Goal: Information Seeking & Learning: Learn about a topic

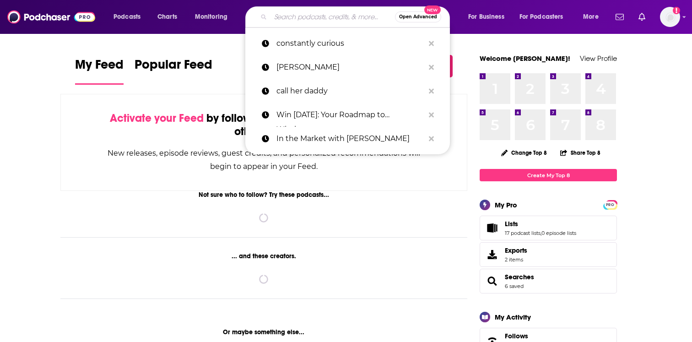
click at [338, 19] on input "Search podcasts, credits, & more..." at bounding box center [333, 17] width 125 height 15
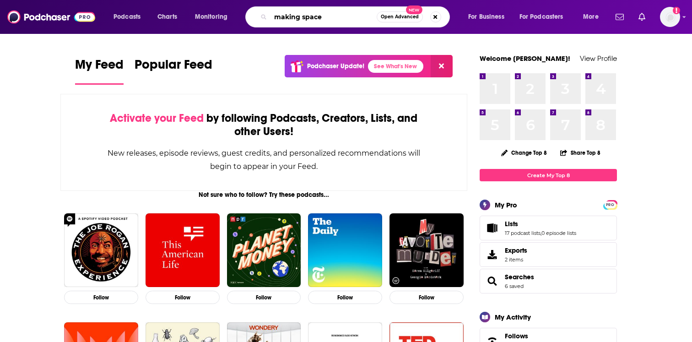
type input "making space"
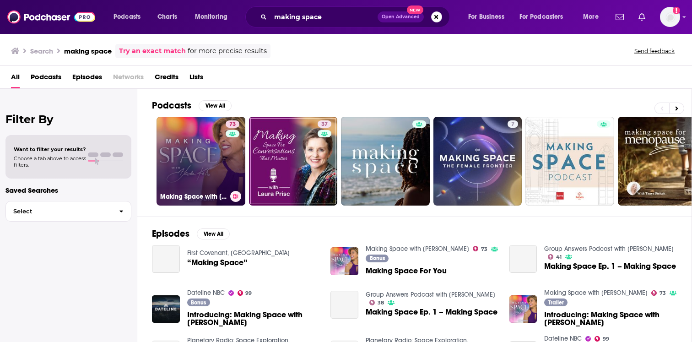
click at [197, 167] on link "73 Making Space with [PERSON_NAME]" at bounding box center [201, 161] width 89 height 89
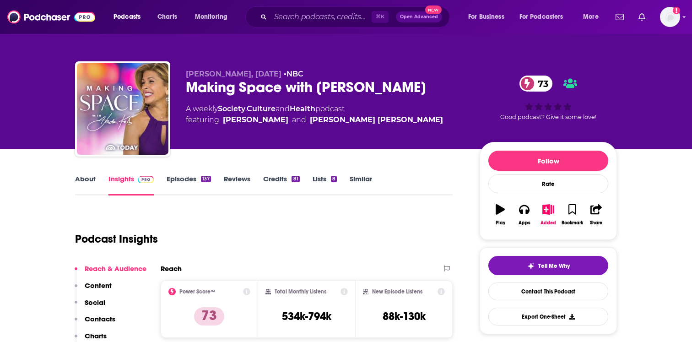
click at [196, 184] on link "Episodes 137" at bounding box center [189, 184] width 44 height 21
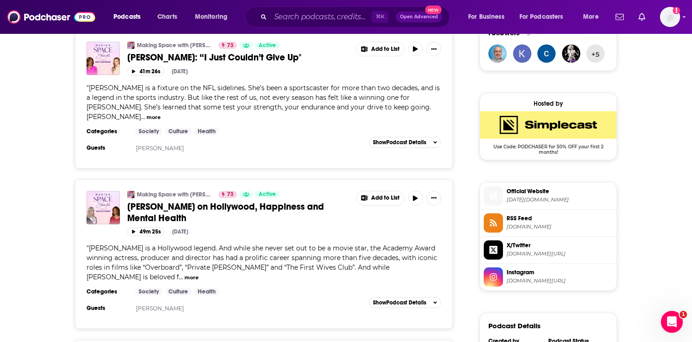
scroll to position [698, 0]
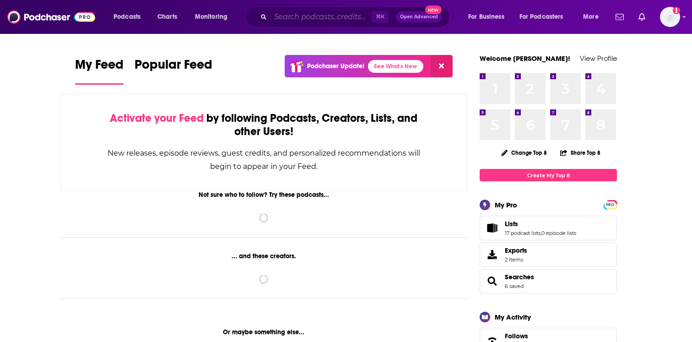
click at [275, 18] on input "Search podcasts, credits, & more..." at bounding box center [321, 17] width 101 height 15
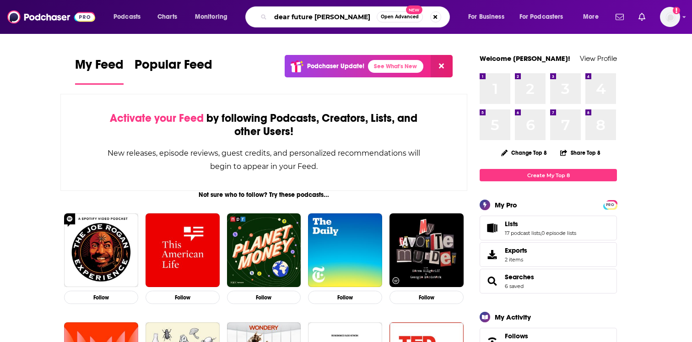
type input "dear future [PERSON_NAME]"
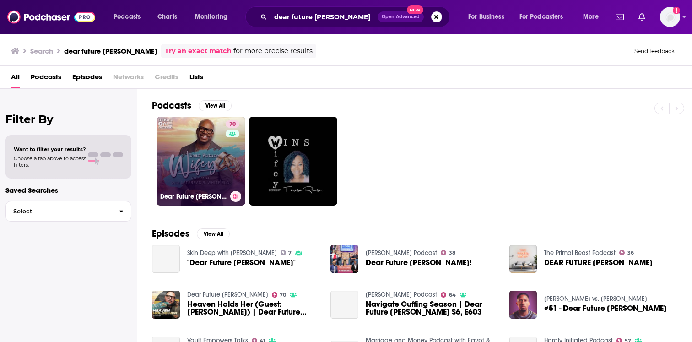
click at [218, 170] on link "70 Dear Future [PERSON_NAME]" at bounding box center [201, 161] width 89 height 89
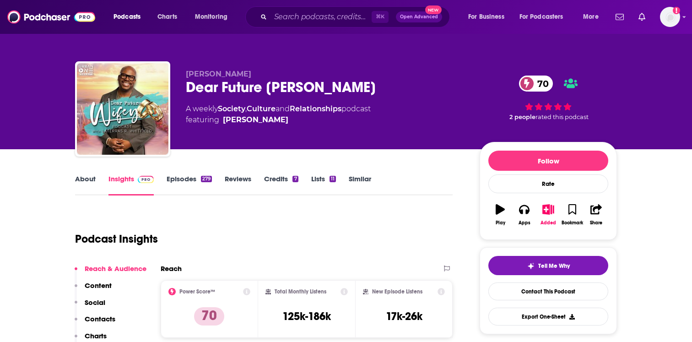
click at [208, 182] on div "279" at bounding box center [206, 179] width 11 height 6
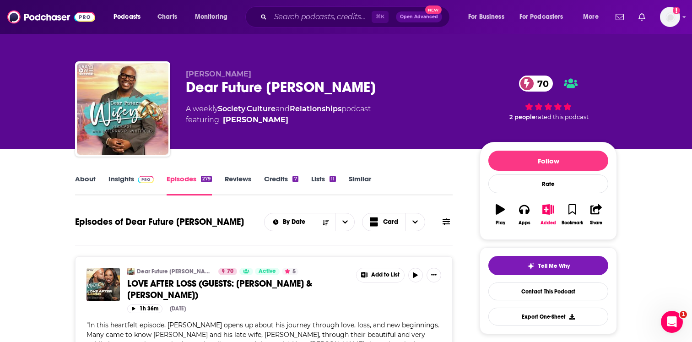
click at [283, 180] on link "Credits 7" at bounding box center [281, 184] width 34 height 21
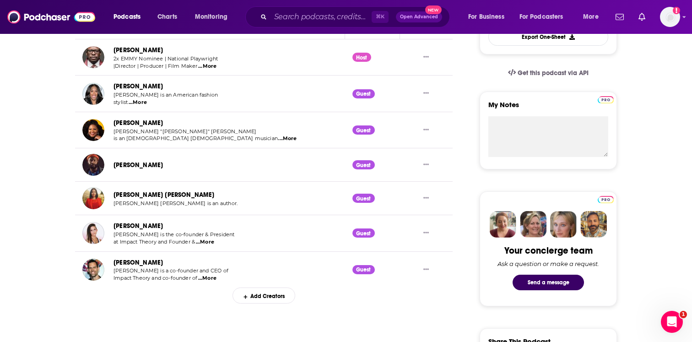
scroll to position [281, 0]
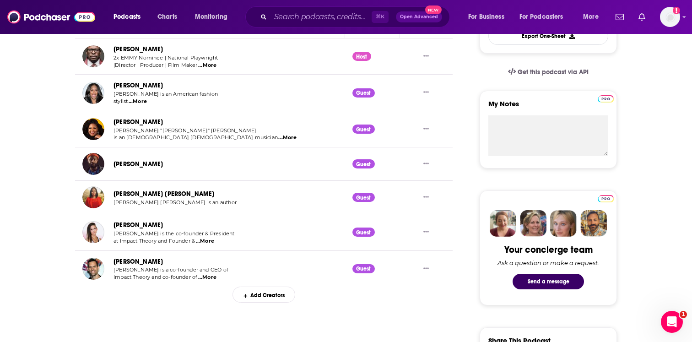
click at [216, 277] on span "...More" at bounding box center [207, 277] width 18 height 7
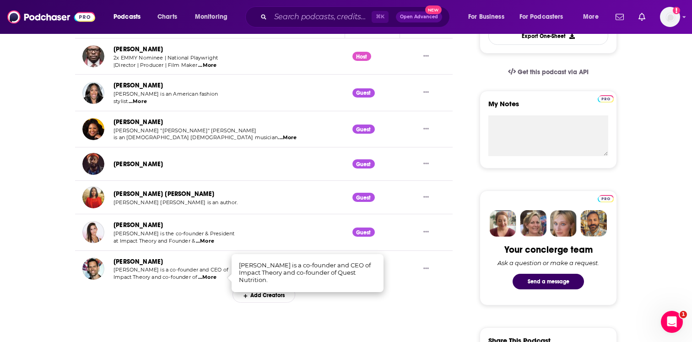
click at [216, 277] on span "...More" at bounding box center [207, 277] width 18 height 7
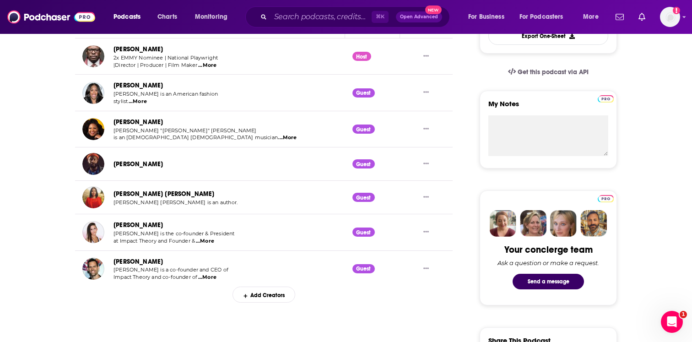
scroll to position [0, 0]
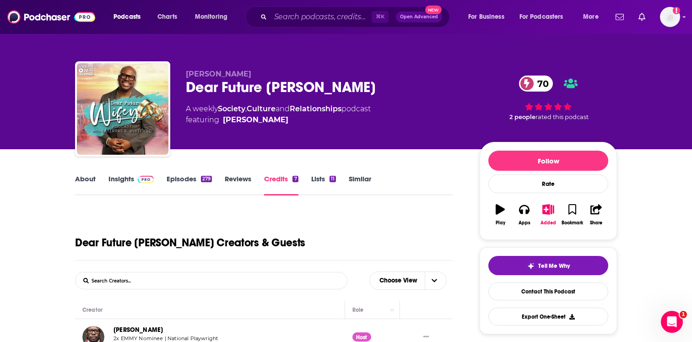
click at [132, 177] on link "Insights" at bounding box center [130, 184] width 45 height 21
